Goal: Task Accomplishment & Management: Use online tool/utility

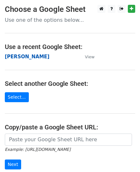
click at [15, 57] on strong "[PERSON_NAME]" at bounding box center [27, 57] width 45 height 6
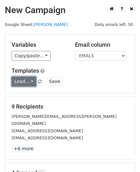
click at [23, 85] on link "Load..." at bounding box center [24, 82] width 25 height 10
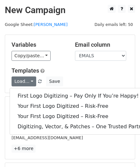
click at [63, 65] on div "Variables Copy/paste... {{EMALS}} Email column EMALS Templates Load... First Lo…" at bounding box center [70, 64] width 130 height 58
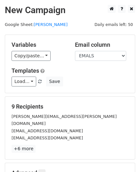
scroll to position [76, 0]
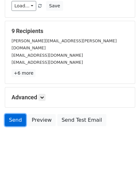
click at [15, 114] on link "Send" at bounding box center [15, 120] width 21 height 12
